Goal: Find specific page/section: Find specific page/section

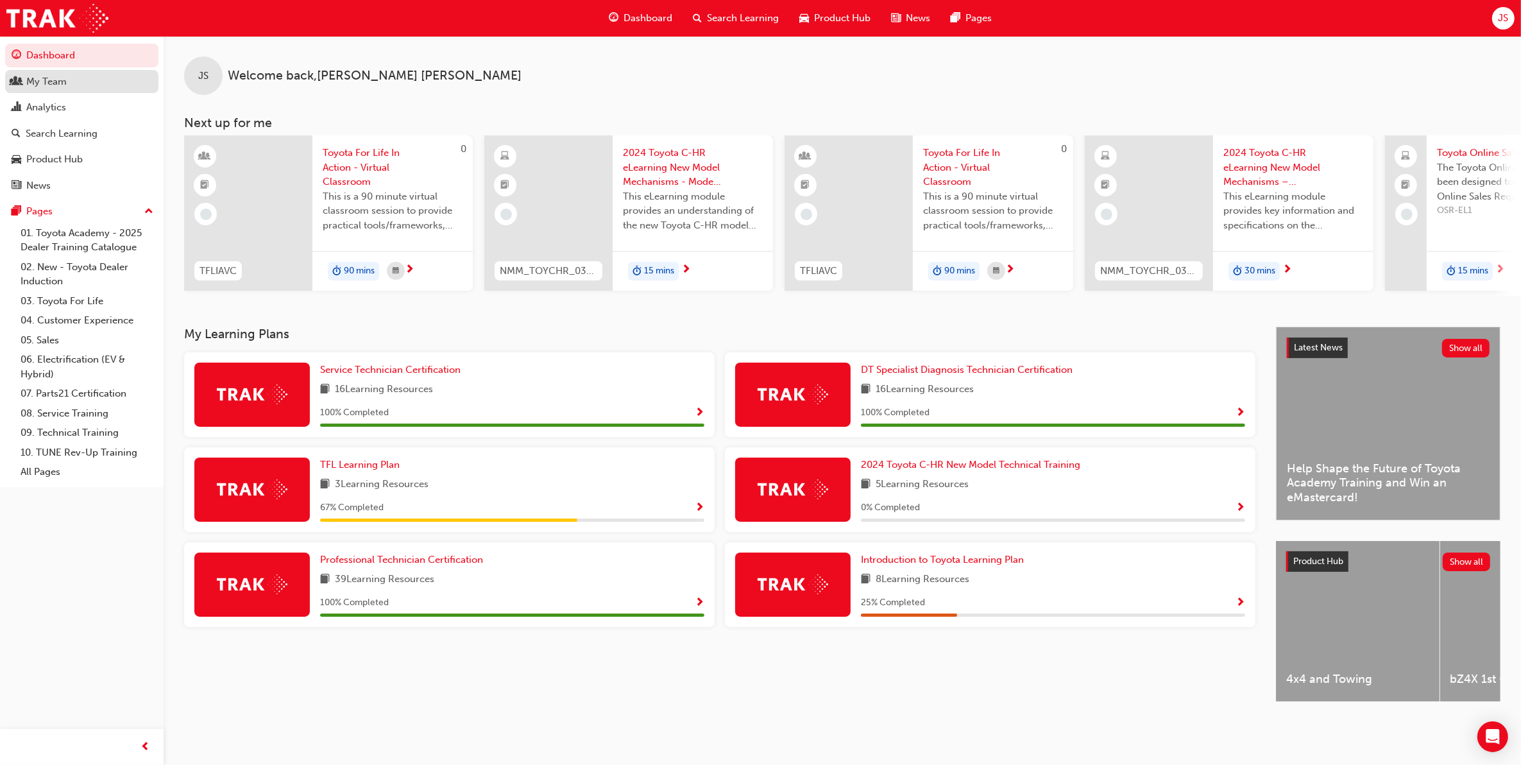
click at [49, 81] on div "My Team" at bounding box center [46, 81] width 40 height 15
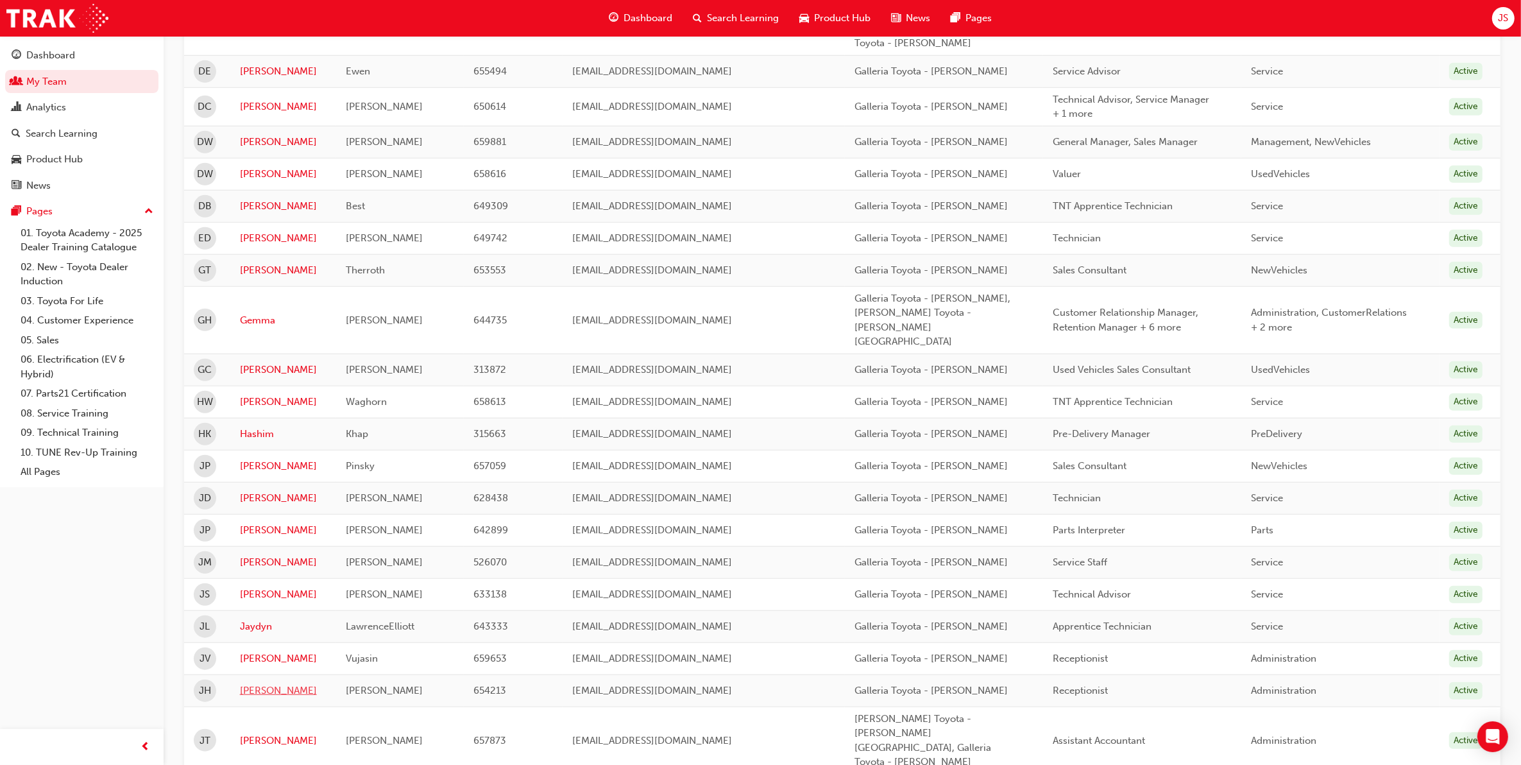
scroll to position [1203, 0]
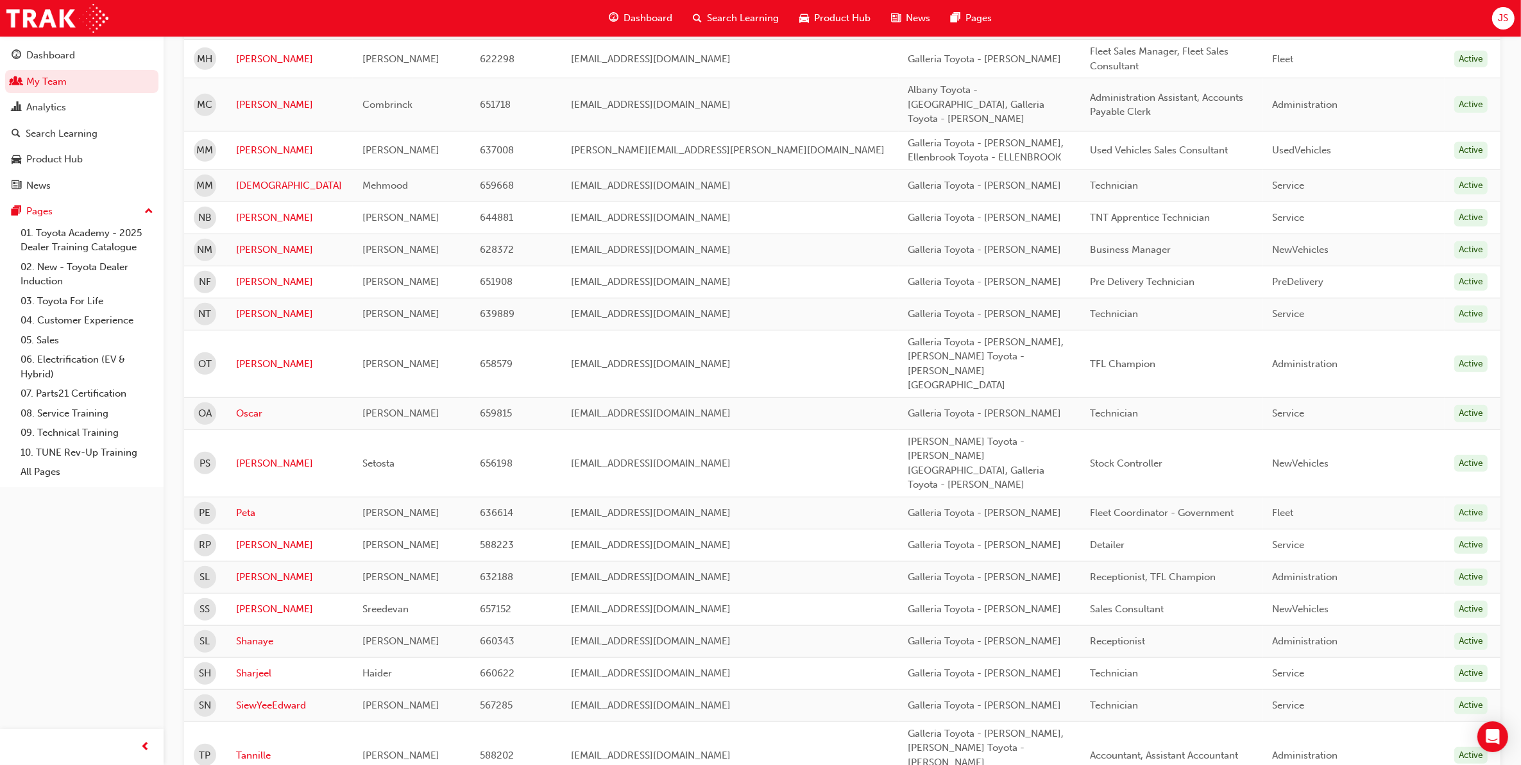
scroll to position [1043, 0]
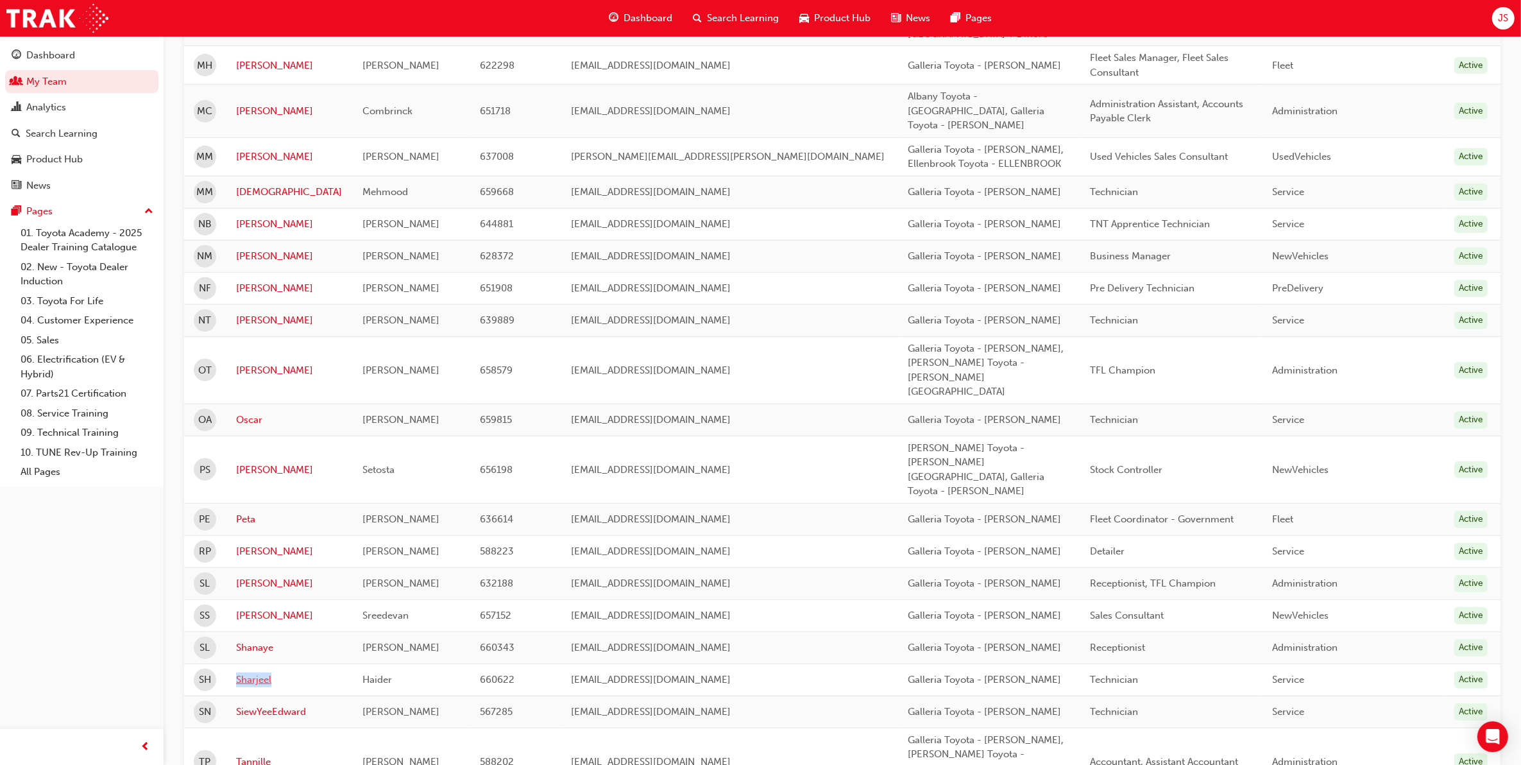
drag, startPoint x: 236, startPoint y: 428, endPoint x: 280, endPoint y: 424, distance: 44.5
click at [280, 664] on td "Sharjeel" at bounding box center [290, 680] width 127 height 32
copy link "Sharjeel"
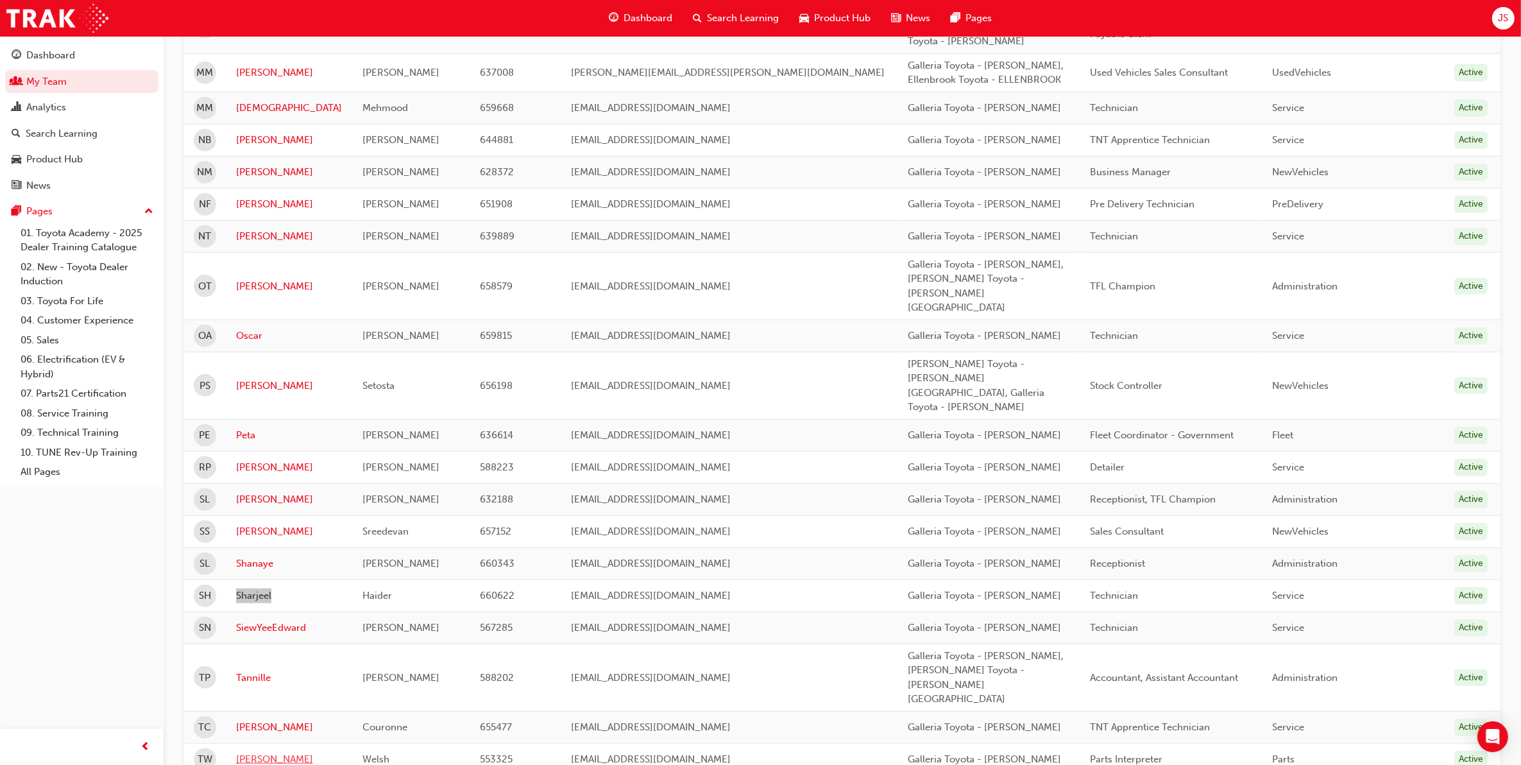
scroll to position [1203, 0]
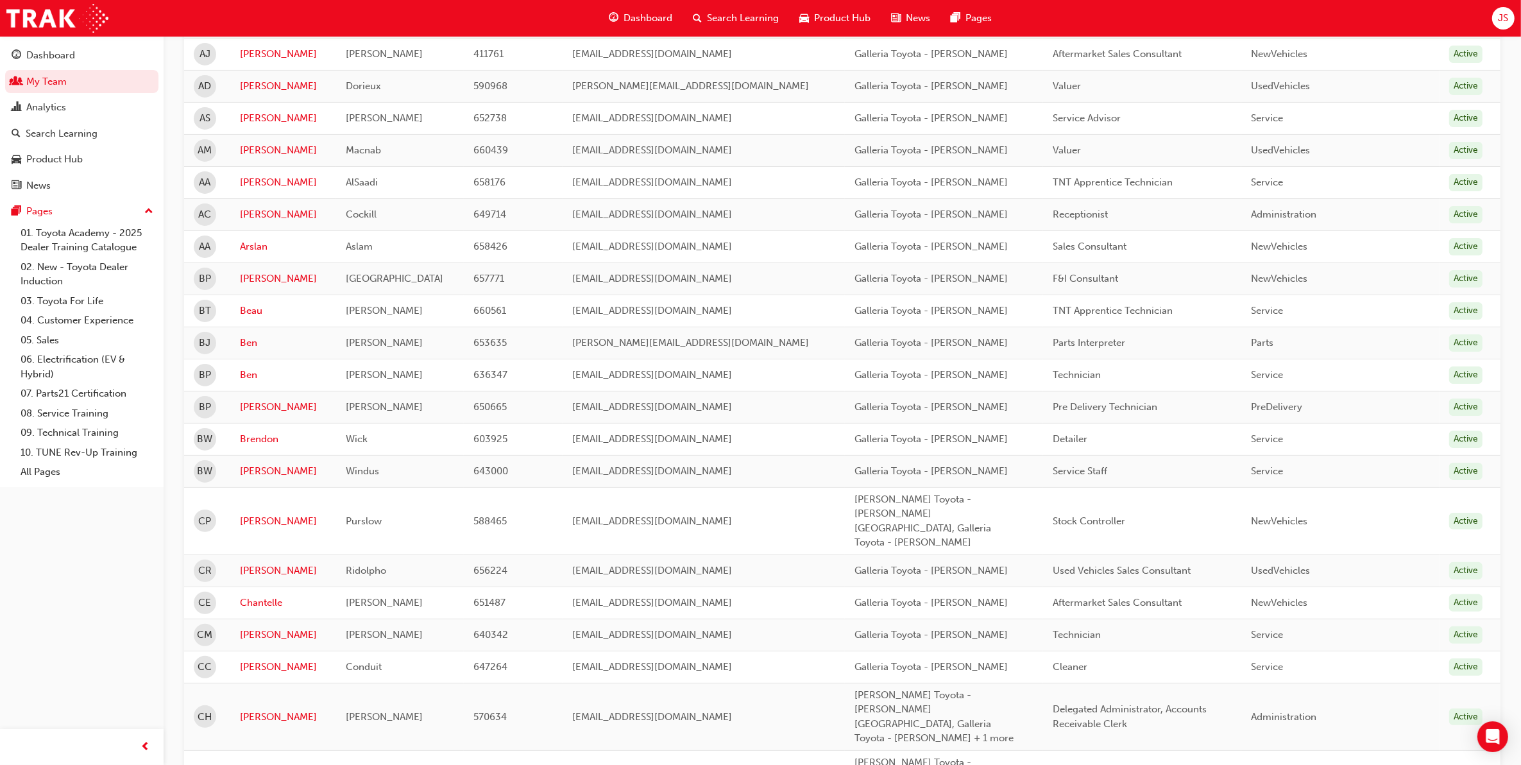
scroll to position [160, 0]
